Goal: Task Accomplishment & Management: Use online tool/utility

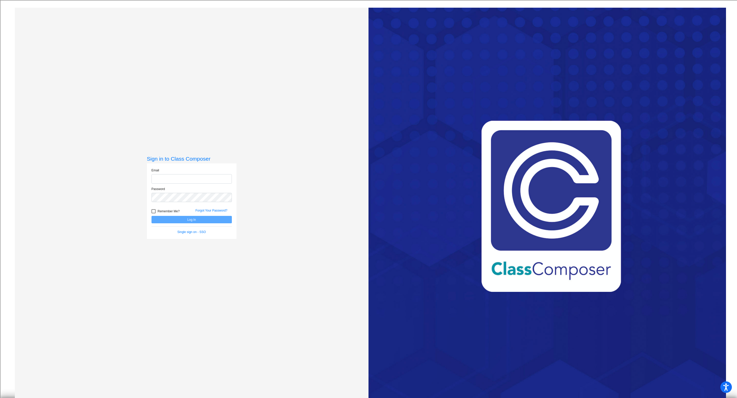
type input "erin.russell@hesperiausd.org"
click at [190, 219] on button "Log In" at bounding box center [191, 219] width 80 height 7
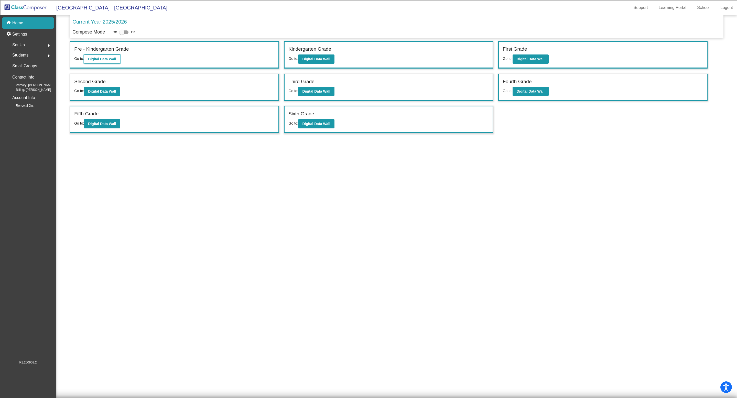
click at [100, 58] on b "Digital Data Wall" at bounding box center [102, 59] width 28 height 4
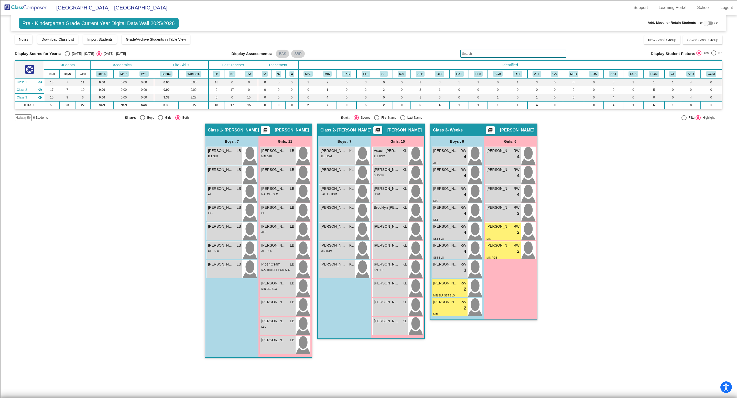
click at [257, 129] on div "Class 1 - Beattie picture_as_pdf Leigh Beattie" at bounding box center [258, 130] width 106 height 12
click at [268, 130] on mat-icon "picture_as_pdf" at bounding box center [265, 131] width 6 height 7
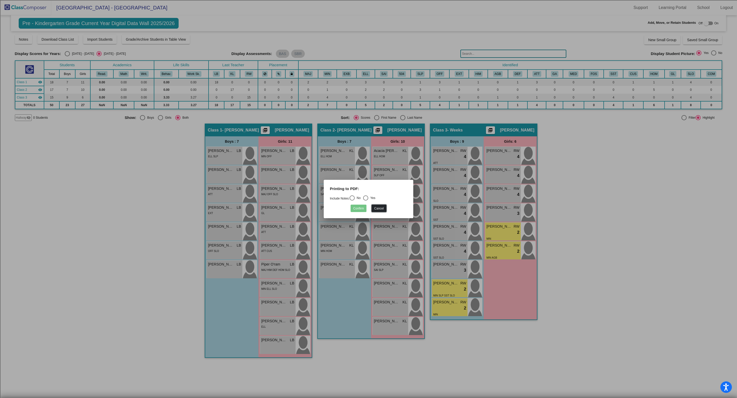
click at [380, 208] on button "Cancel" at bounding box center [378, 208] width 15 height 7
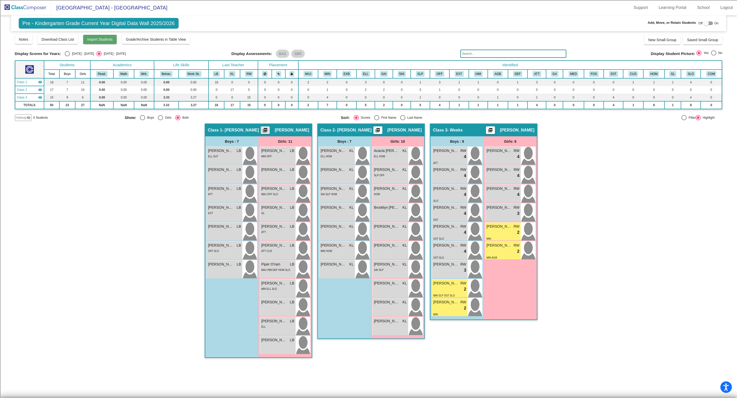
click at [100, 40] on span "Import Students" at bounding box center [99, 39] width 25 height 4
